Goal: Information Seeking & Learning: Learn about a topic

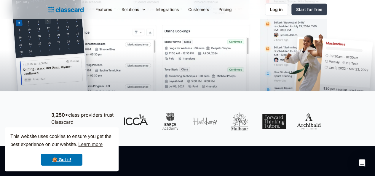
scroll to position [178, 0]
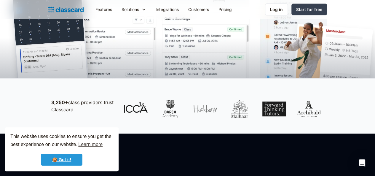
click at [64, 156] on link "🍪 Got it!" at bounding box center [62, 160] width 42 height 12
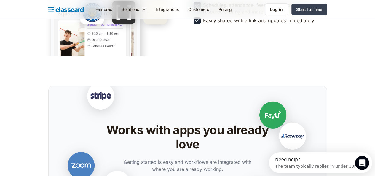
scroll to position [1246, 0]
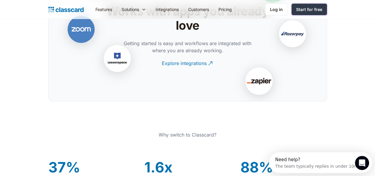
click at [323, 8] on div "Start for free" at bounding box center [309, 9] width 26 height 6
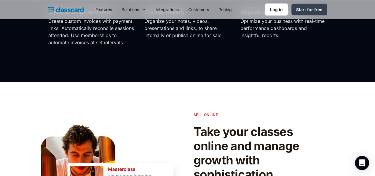
scroll to position [415, 0]
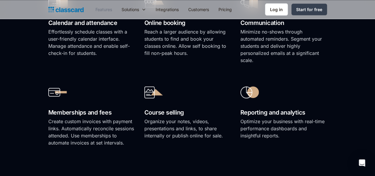
click at [91, 6] on link "Features" at bounding box center [104, 9] width 26 height 13
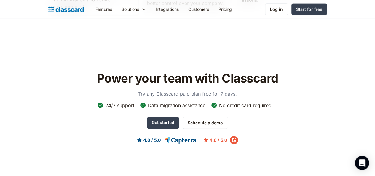
scroll to position [1840, 0]
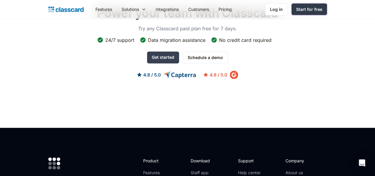
click at [323, 6] on div "Start for free" at bounding box center [309, 9] width 26 height 6
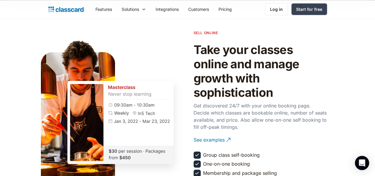
scroll to position [593, 0]
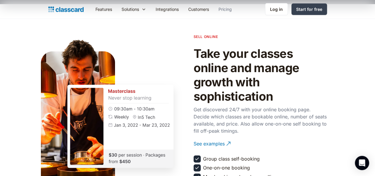
click at [214, 9] on link "Pricing" at bounding box center [225, 9] width 23 height 13
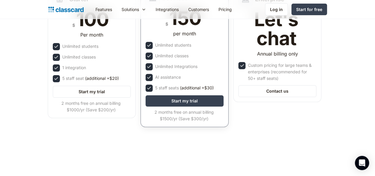
scroll to position [59, 0]
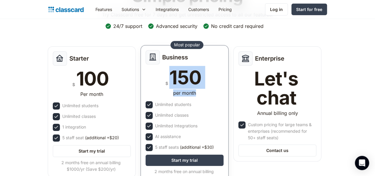
drag, startPoint x: 166, startPoint y: 74, endPoint x: 195, endPoint y: 95, distance: 34.9
click at [195, 95] on div "Business $ 150 per month Unlimited students Unlimited classes Unlimited Integra…" at bounding box center [185, 115] width 88 height 141
copy div "150 per month"
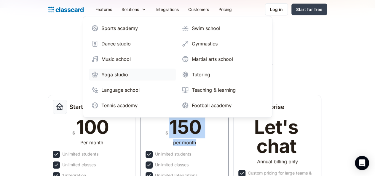
scroll to position [0, 0]
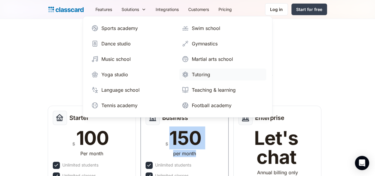
click at [180, 70] on link "Tutoring" at bounding box center [223, 75] width 87 height 12
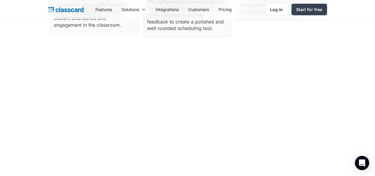
scroll to position [1543, 0]
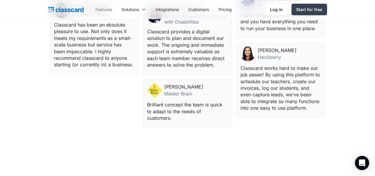
click at [91, 9] on link "Features" at bounding box center [104, 9] width 26 height 13
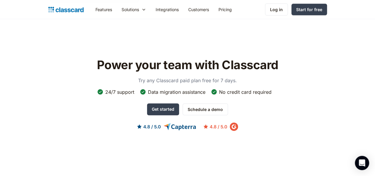
scroll to position [1602, 0]
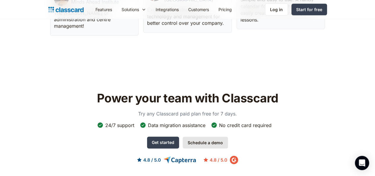
click at [207, 140] on link "Schedule a demo" at bounding box center [205, 142] width 45 height 12
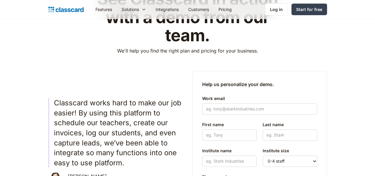
scroll to position [119, 0]
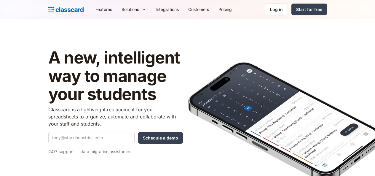
scroll to position [1602, 0]
